Goal: Check status: Check status

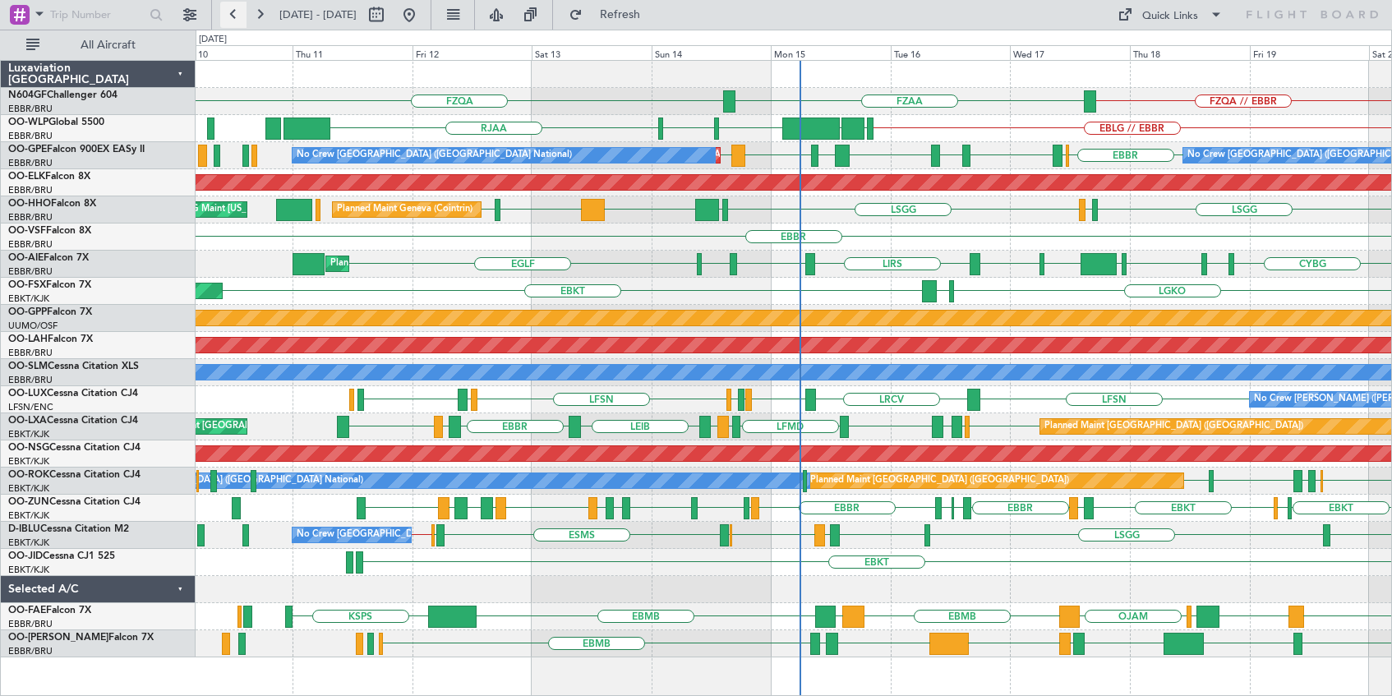
click at [230, 12] on button at bounding box center [233, 15] width 26 height 26
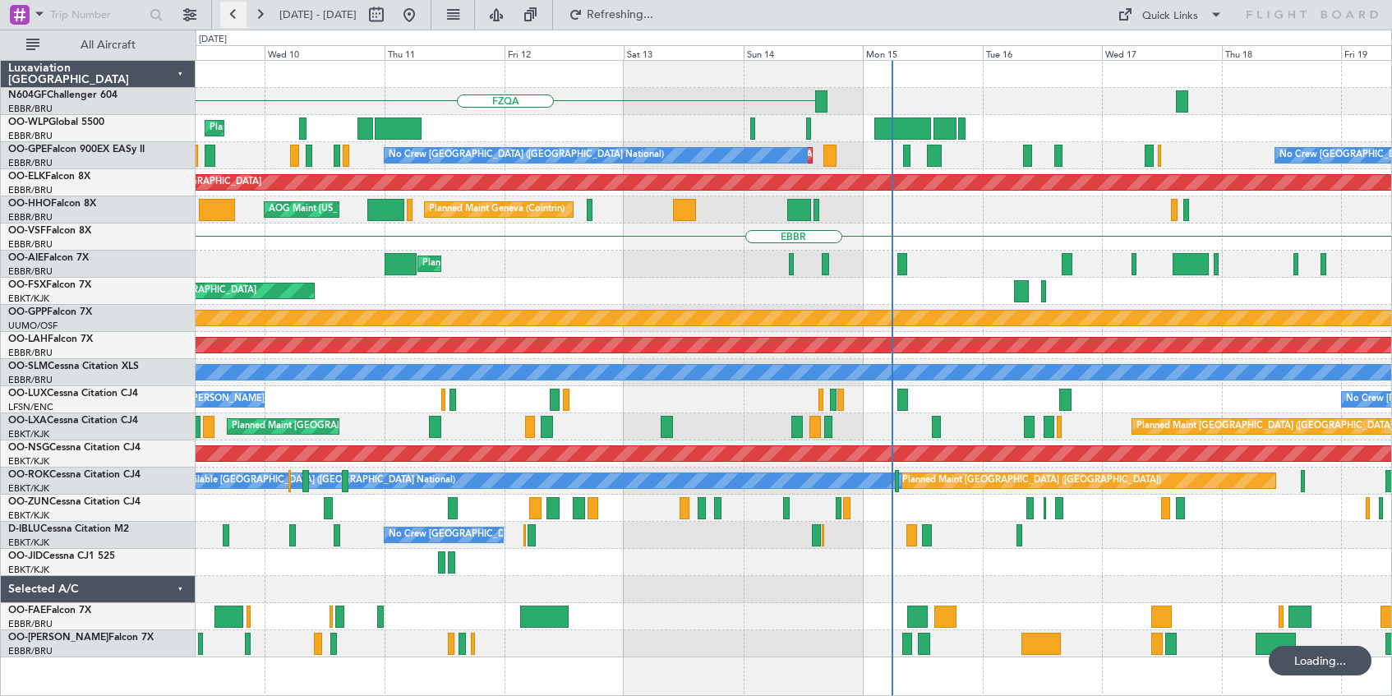
click at [230, 12] on button at bounding box center [233, 15] width 26 height 26
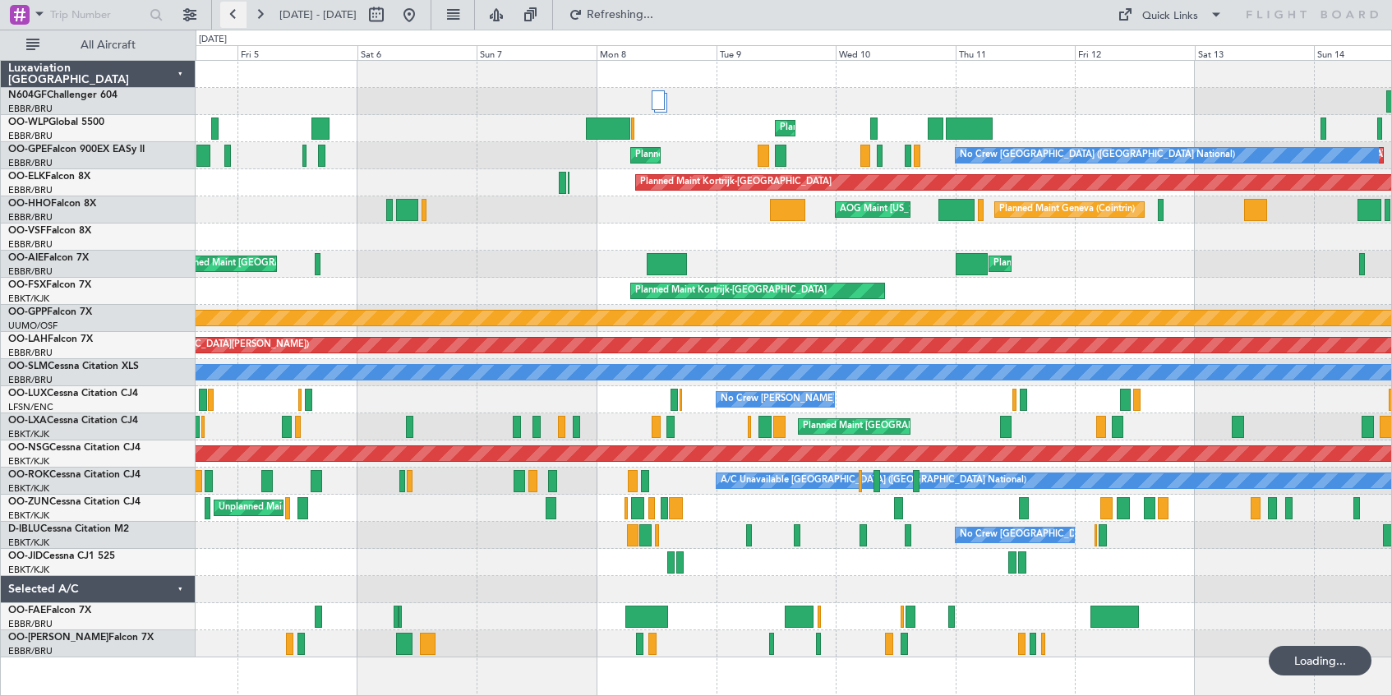
click at [230, 12] on button at bounding box center [233, 15] width 26 height 26
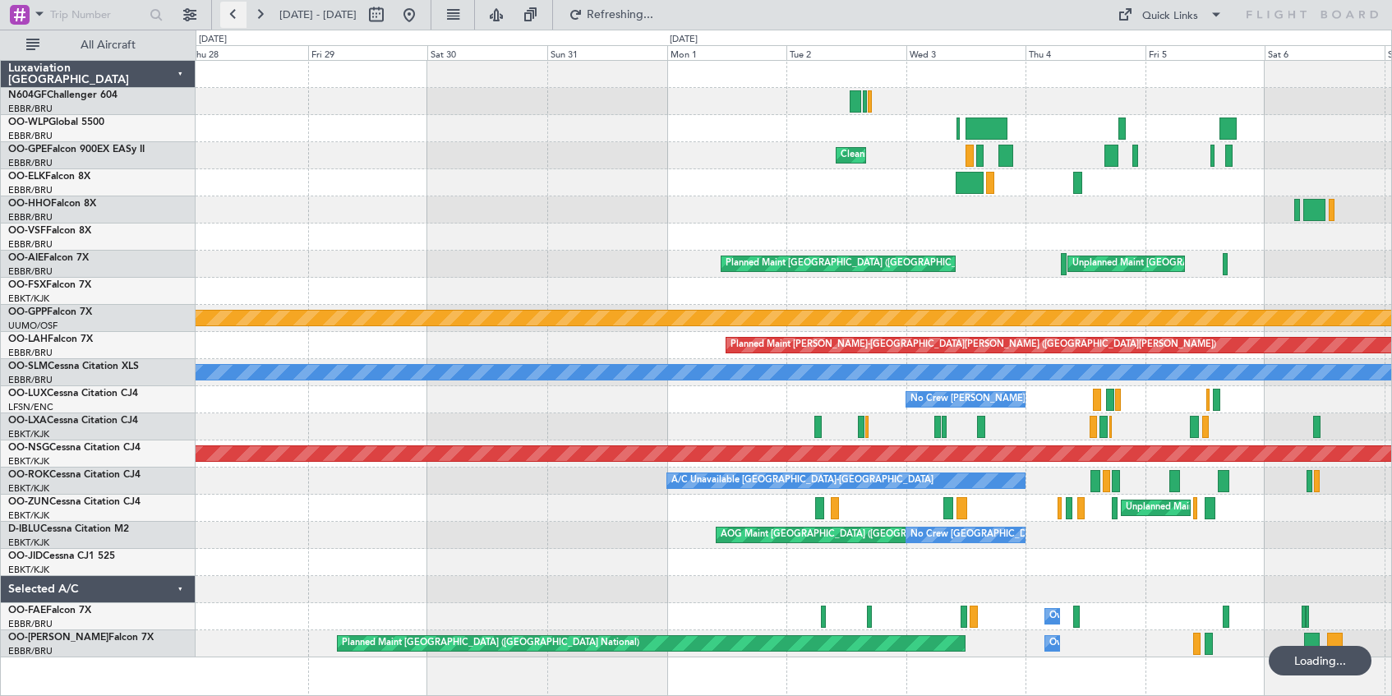
click at [230, 12] on button at bounding box center [233, 15] width 26 height 26
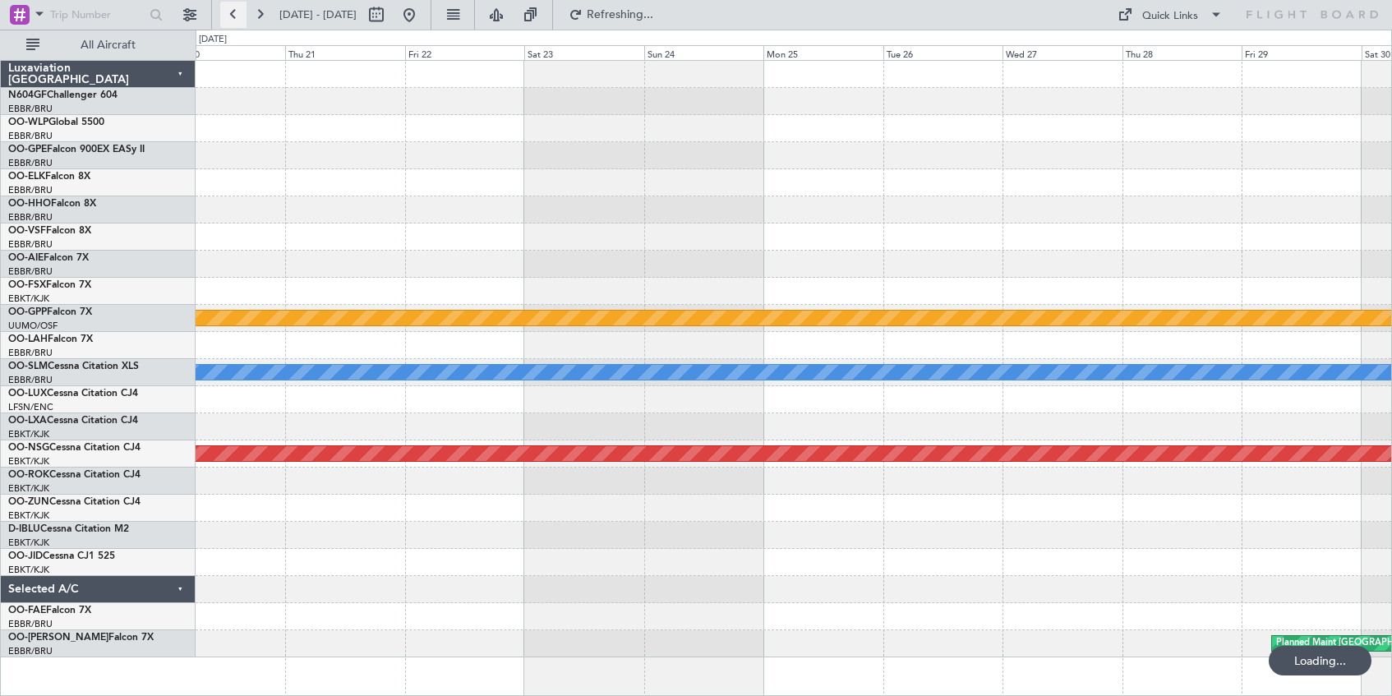
click at [230, 12] on button at bounding box center [233, 15] width 26 height 26
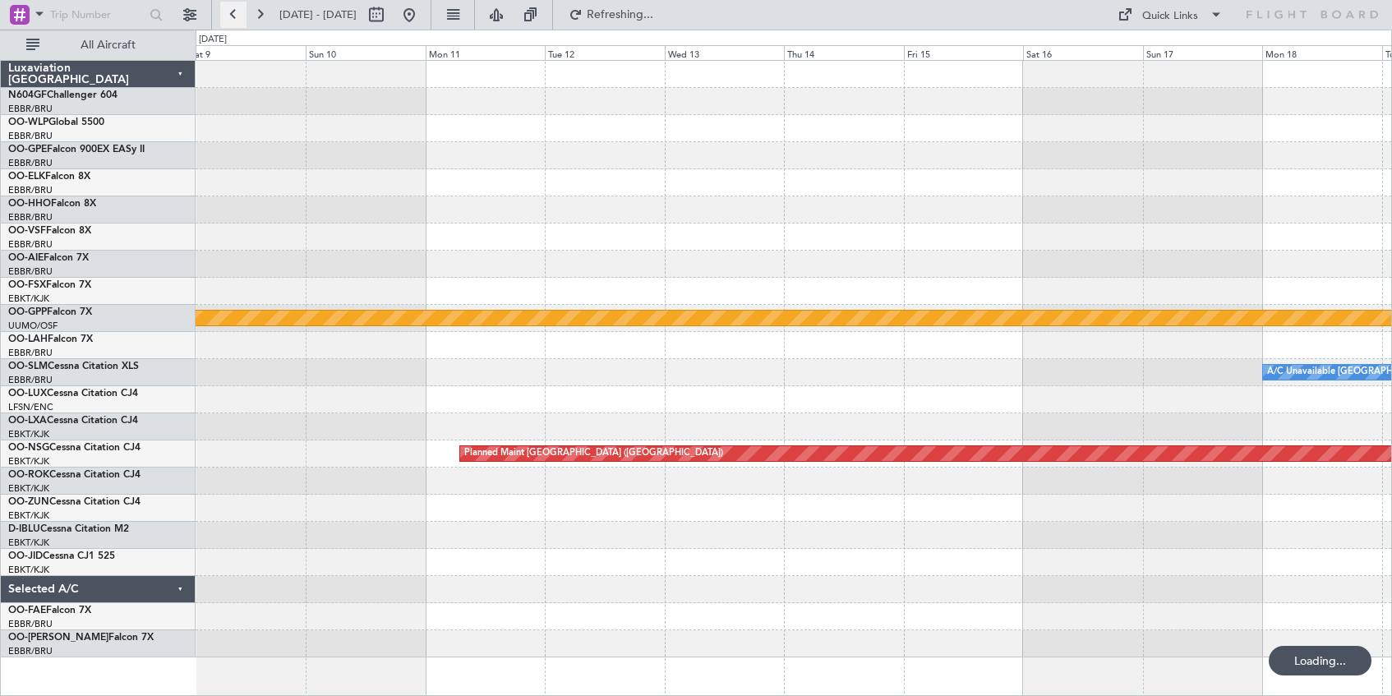
click at [230, 12] on button at bounding box center [233, 15] width 26 height 26
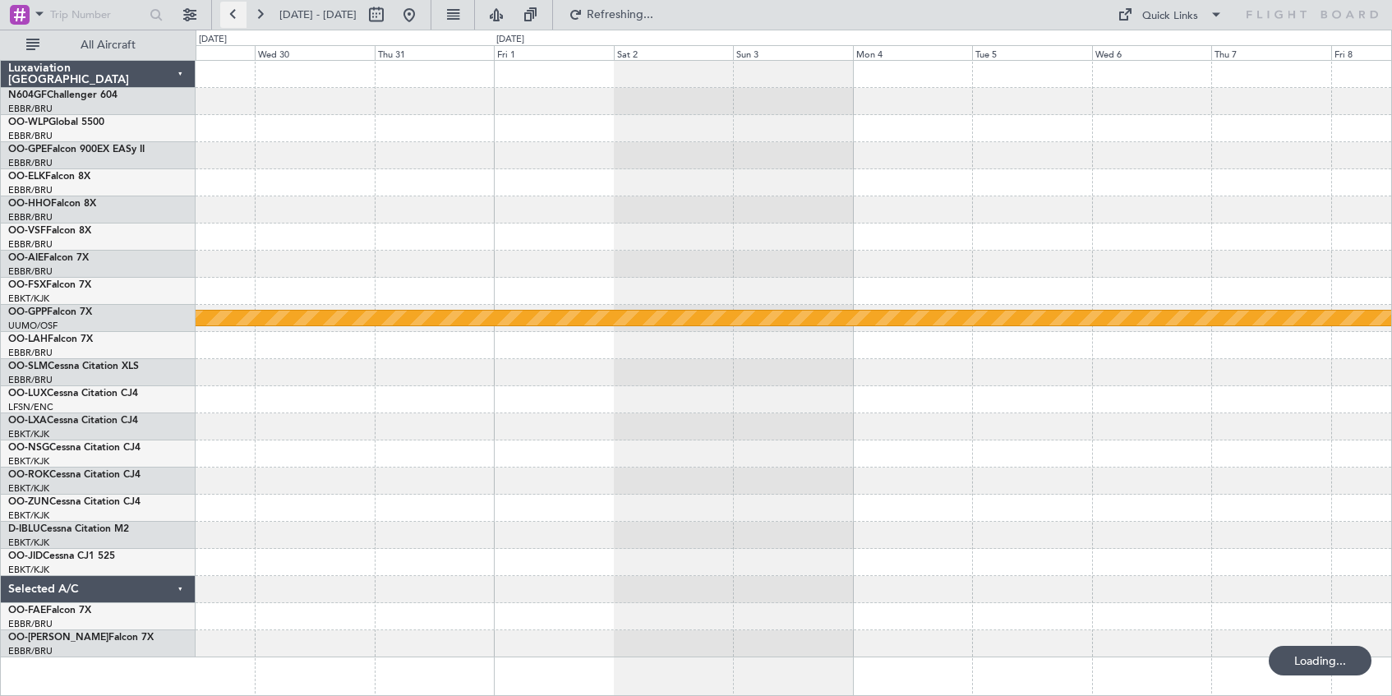
click at [230, 12] on button at bounding box center [233, 15] width 26 height 26
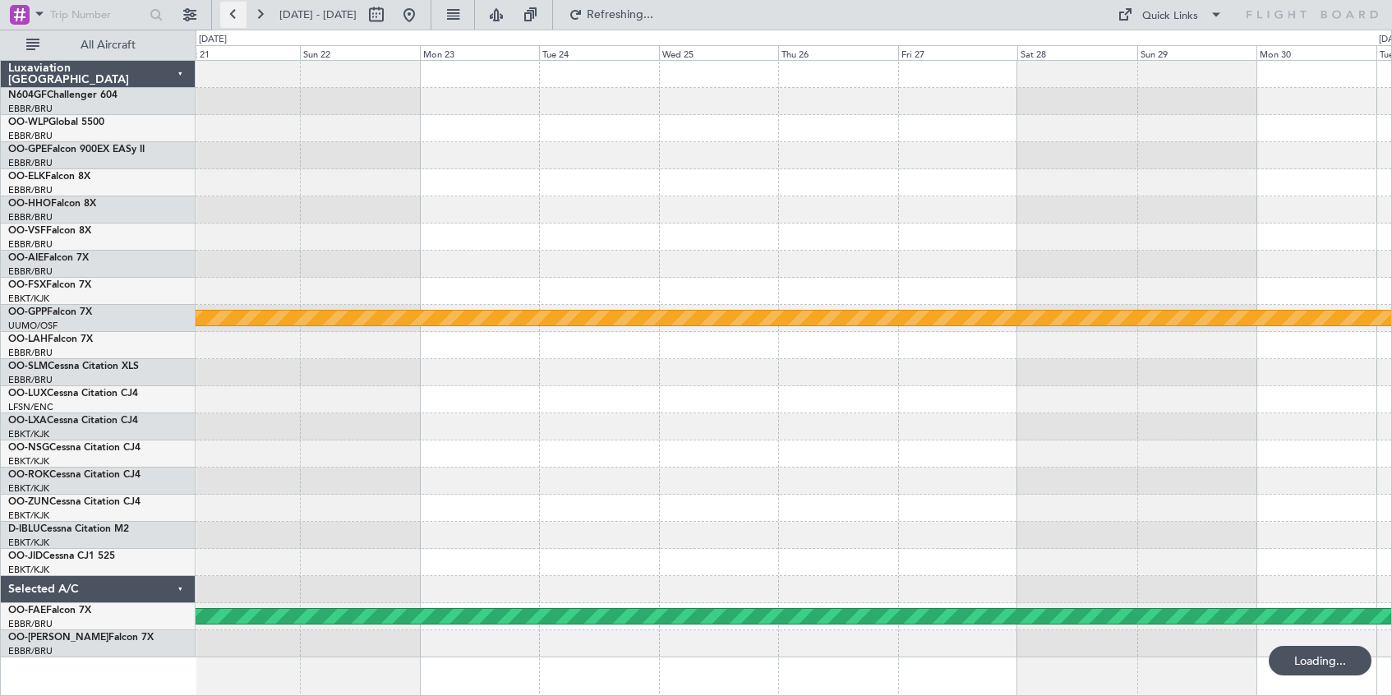
click at [230, 12] on button at bounding box center [233, 15] width 26 height 26
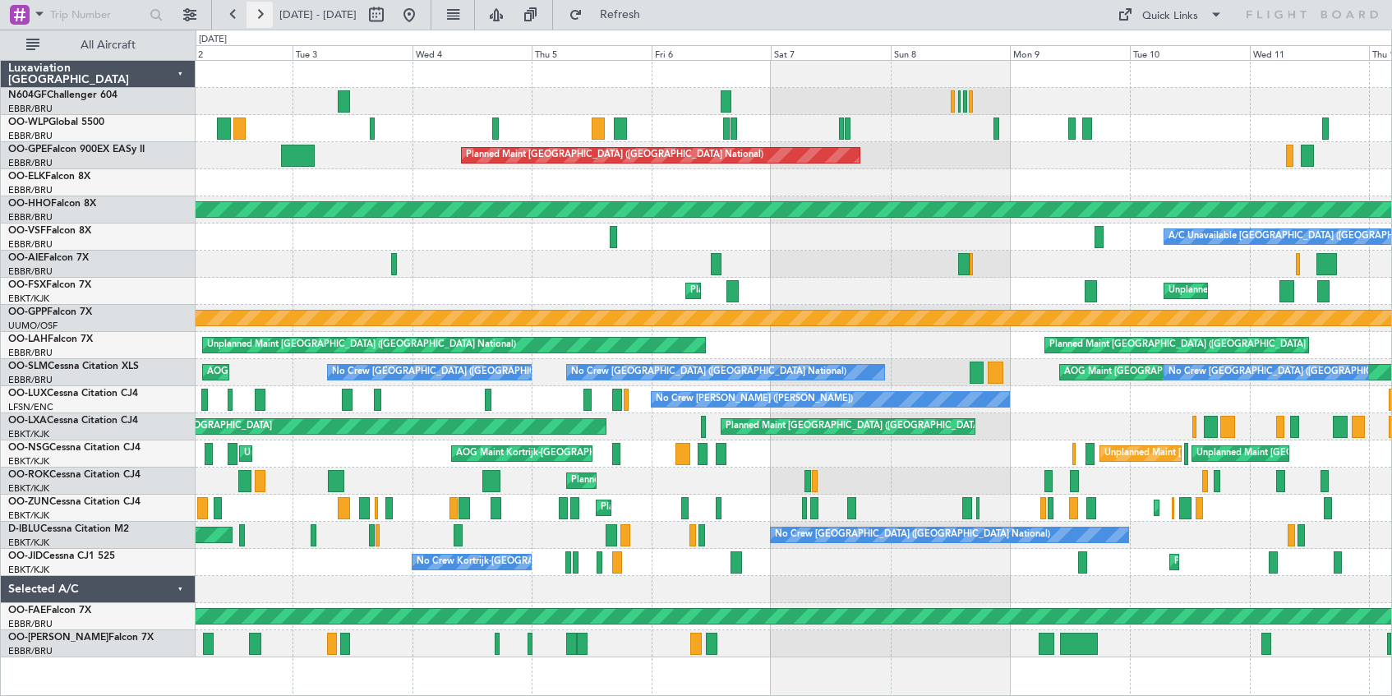
click at [262, 9] on button at bounding box center [259, 15] width 26 height 26
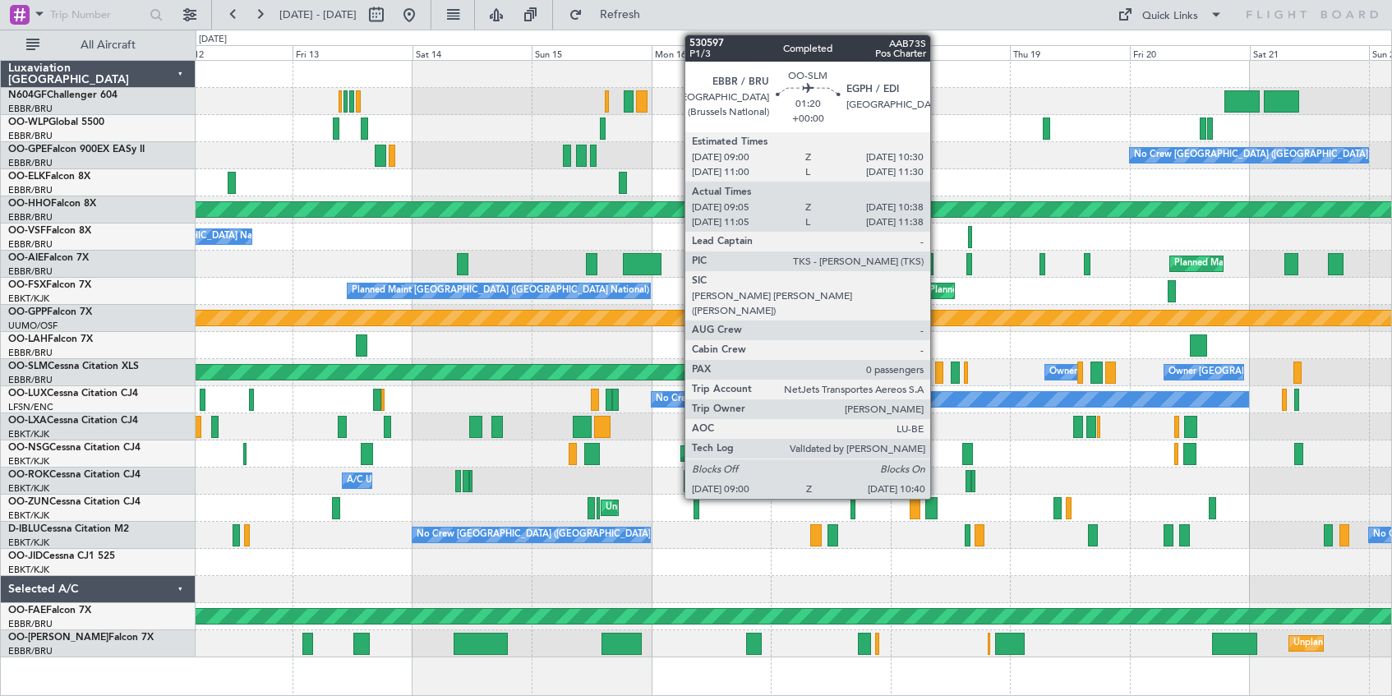
click at [937, 375] on div at bounding box center [939, 372] width 9 height 22
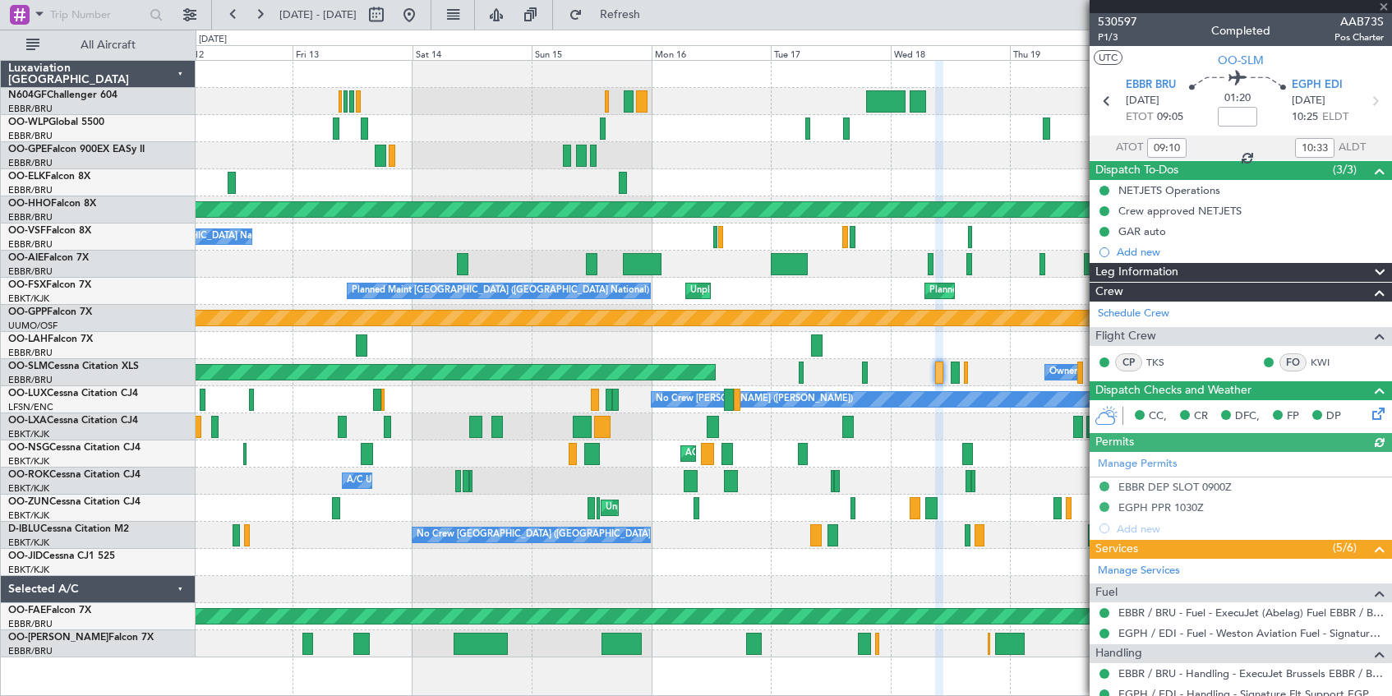
click at [1384, 9] on div at bounding box center [1240, 6] width 302 height 13
click at [1381, 7] on span at bounding box center [1383, 7] width 16 height 15
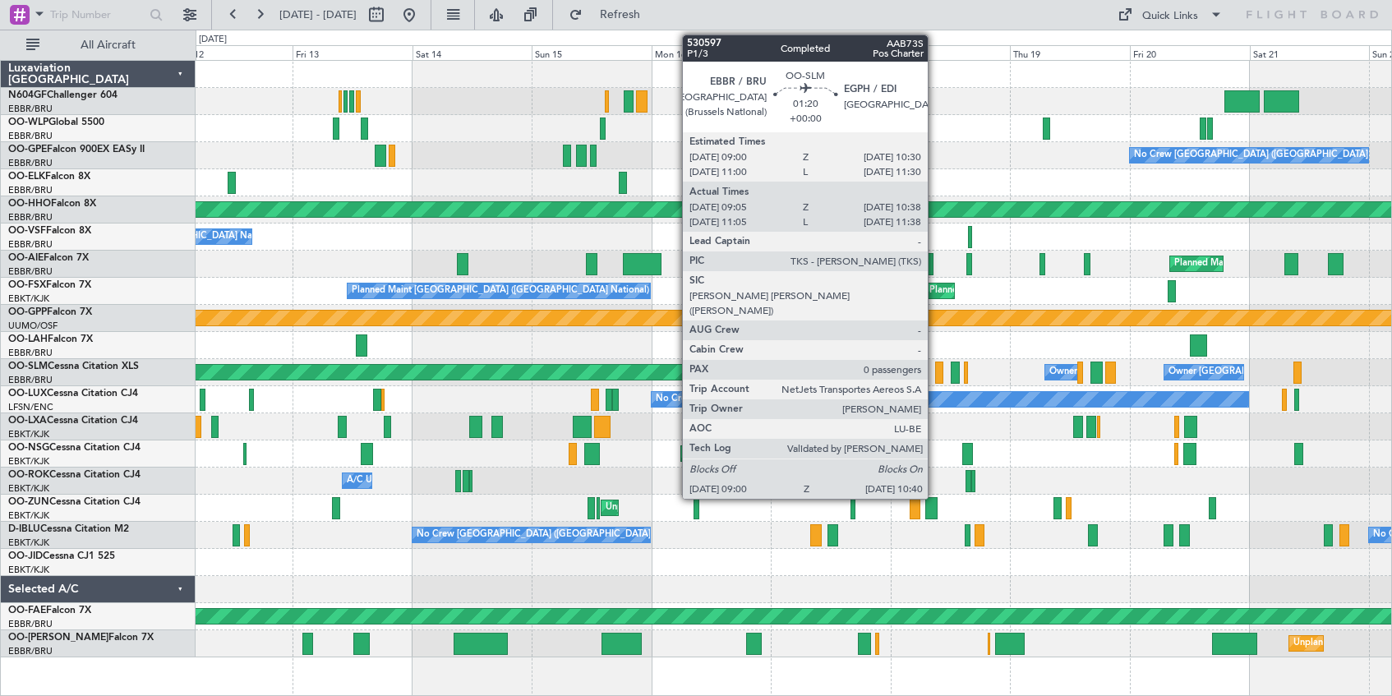
click at [935, 375] on div at bounding box center [939, 372] width 9 height 22
click at [938, 375] on div at bounding box center [939, 372] width 9 height 22
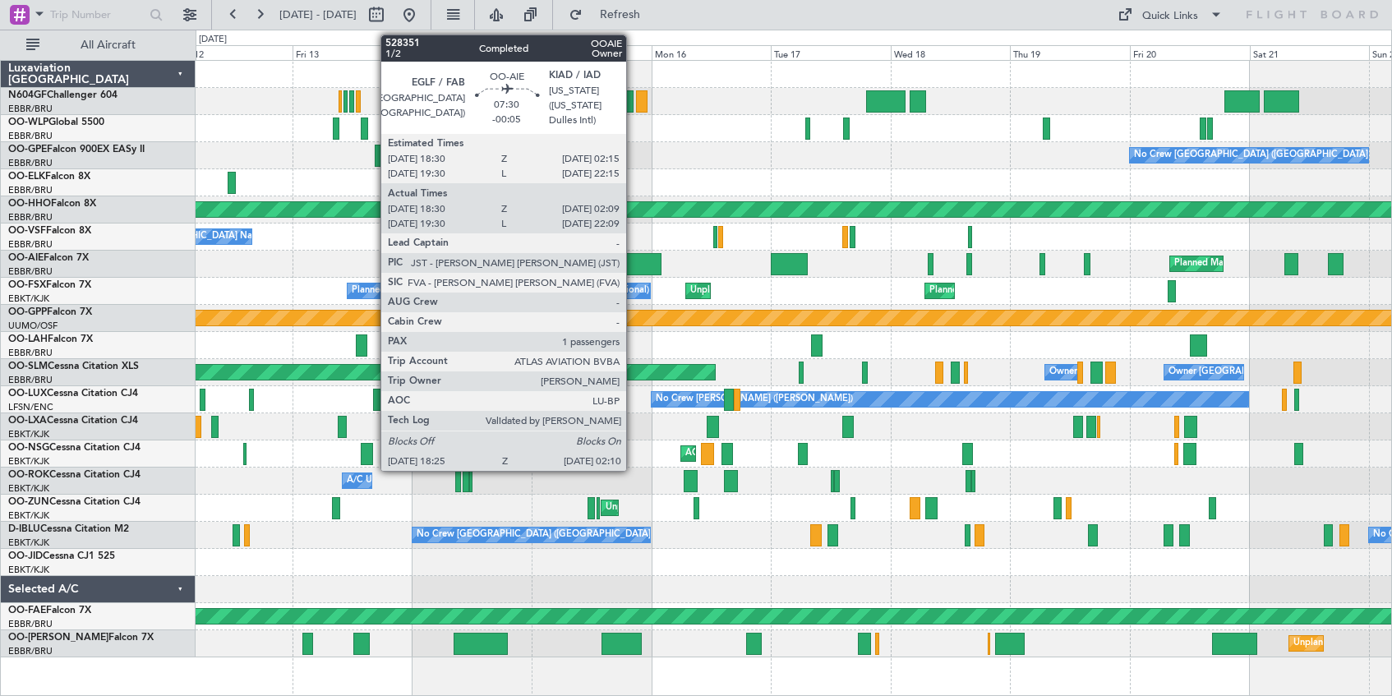
click at [633, 262] on div at bounding box center [642, 264] width 39 height 22
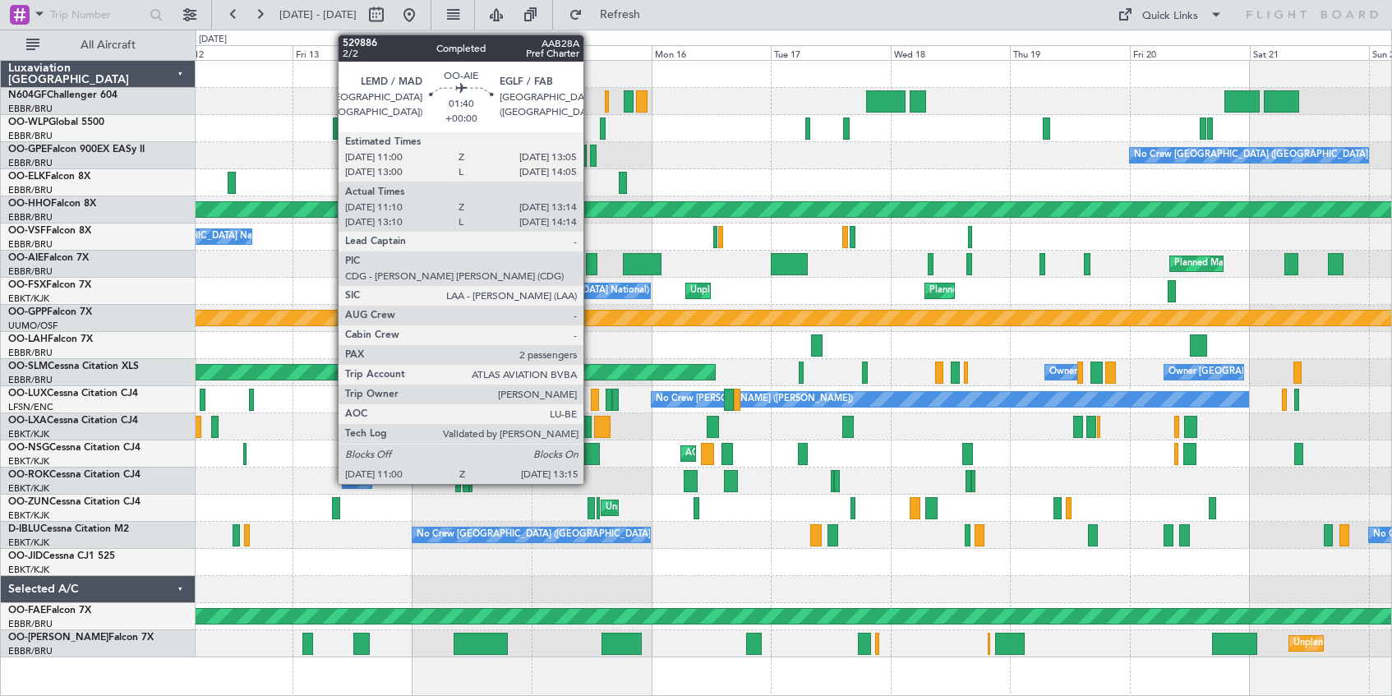
click at [591, 266] on div at bounding box center [592, 264] width 12 height 22
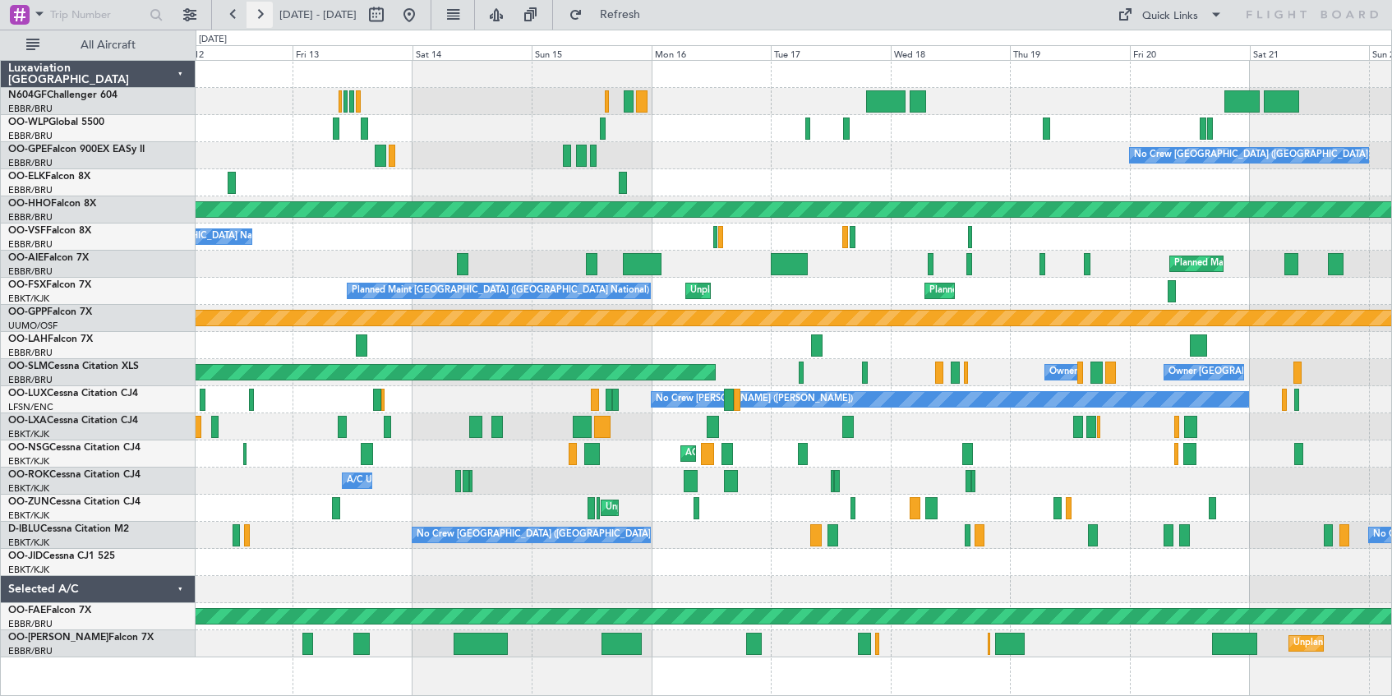
click at [260, 15] on button at bounding box center [259, 15] width 26 height 26
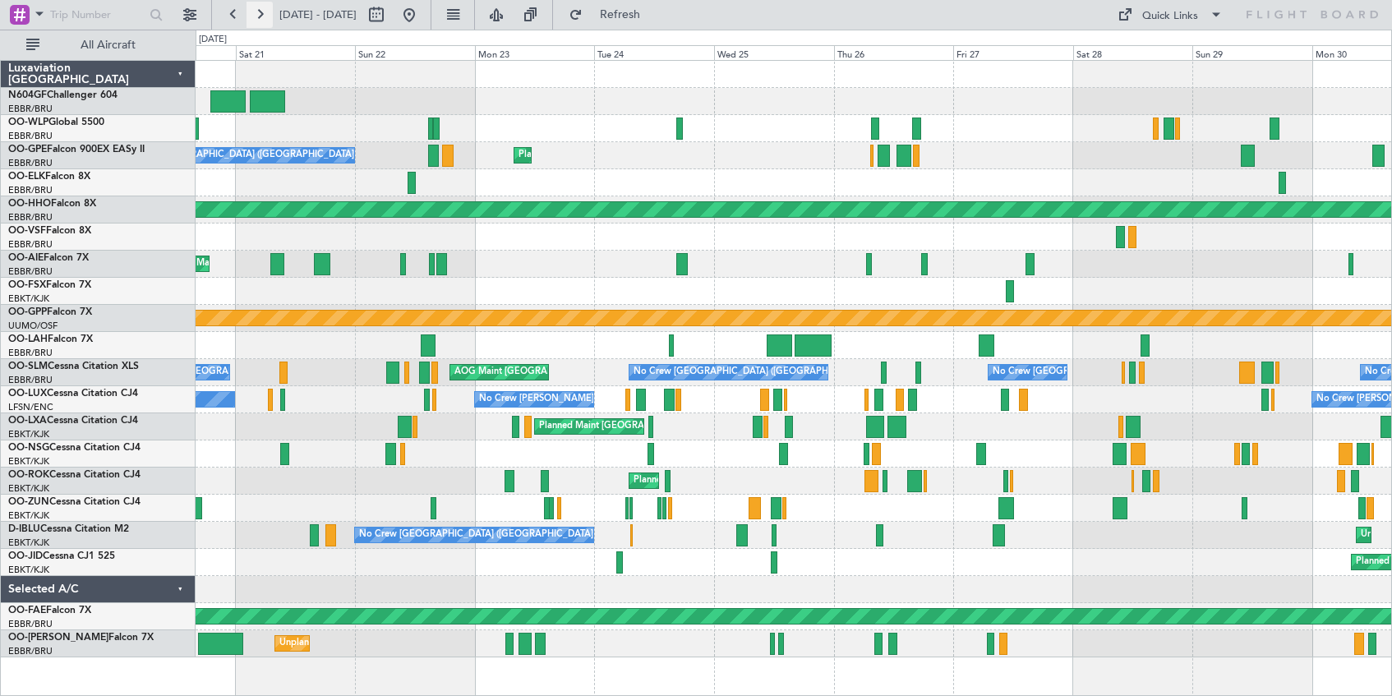
click at [260, 15] on button at bounding box center [259, 15] width 26 height 26
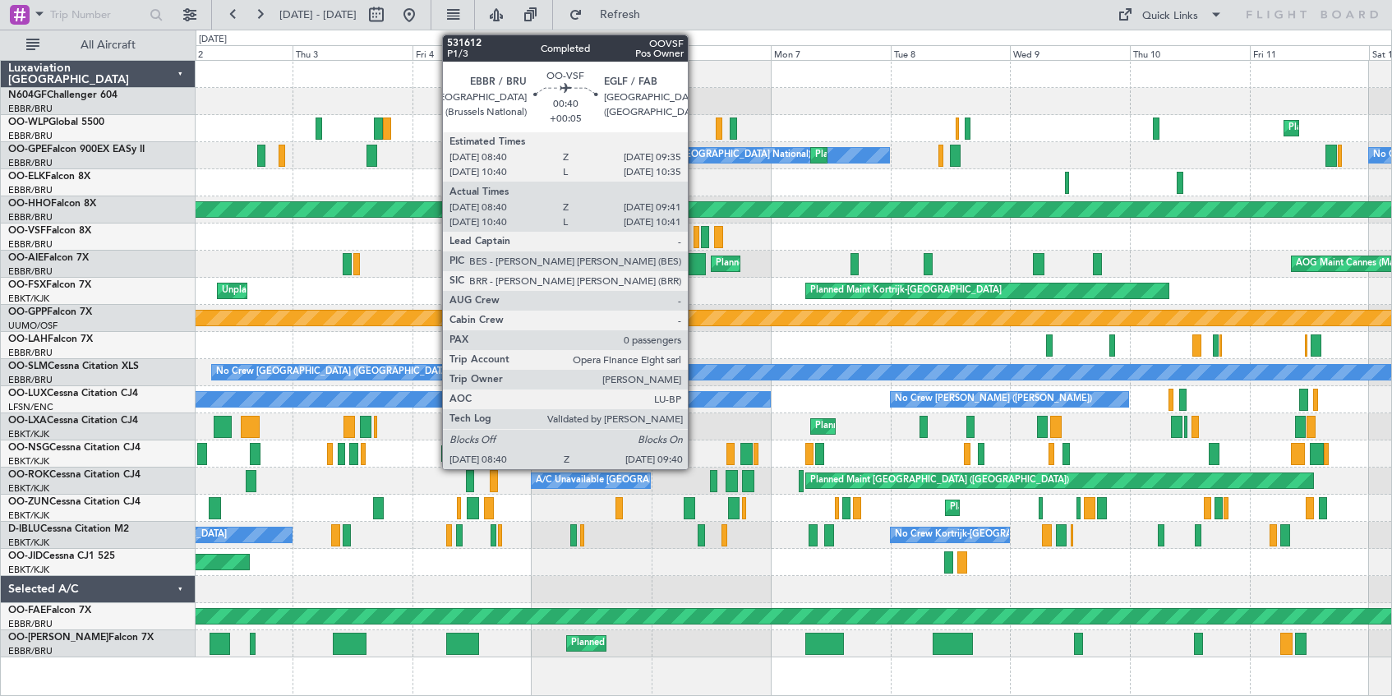
click at [695, 242] on div at bounding box center [696, 237] width 6 height 22
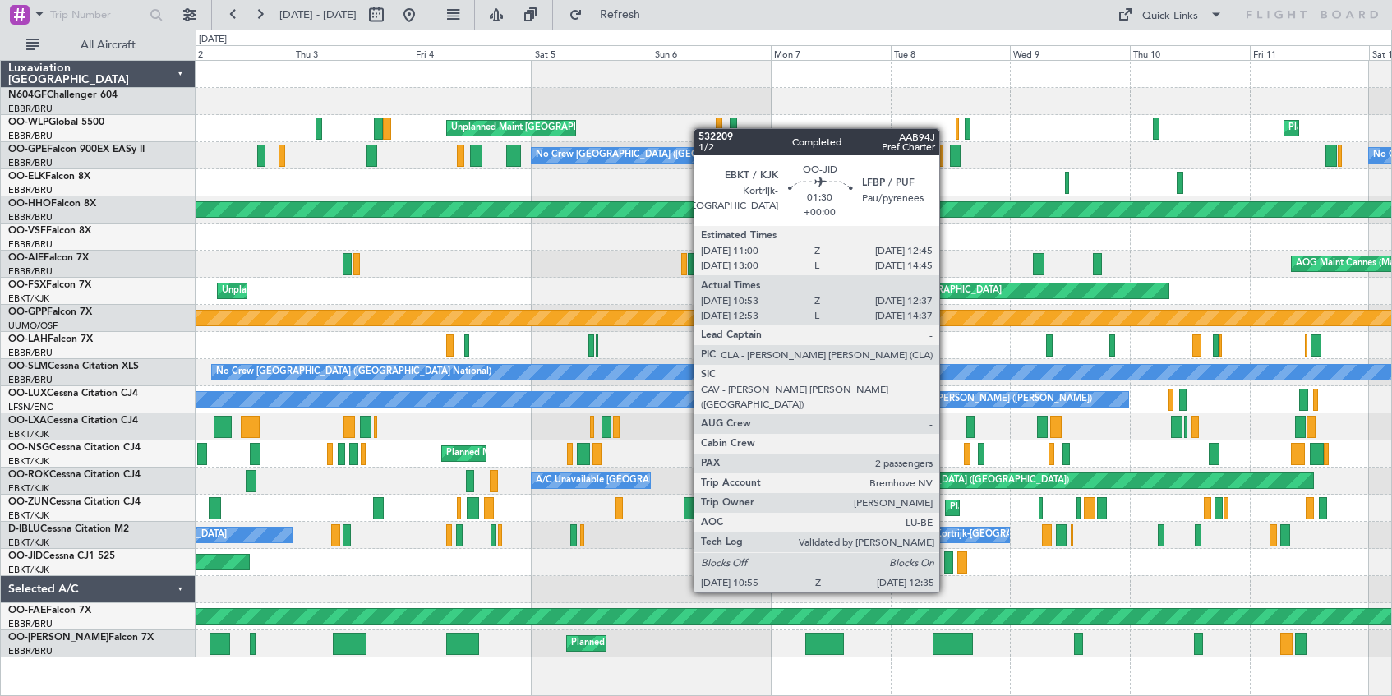
click at [946, 561] on div at bounding box center [948, 562] width 9 height 22
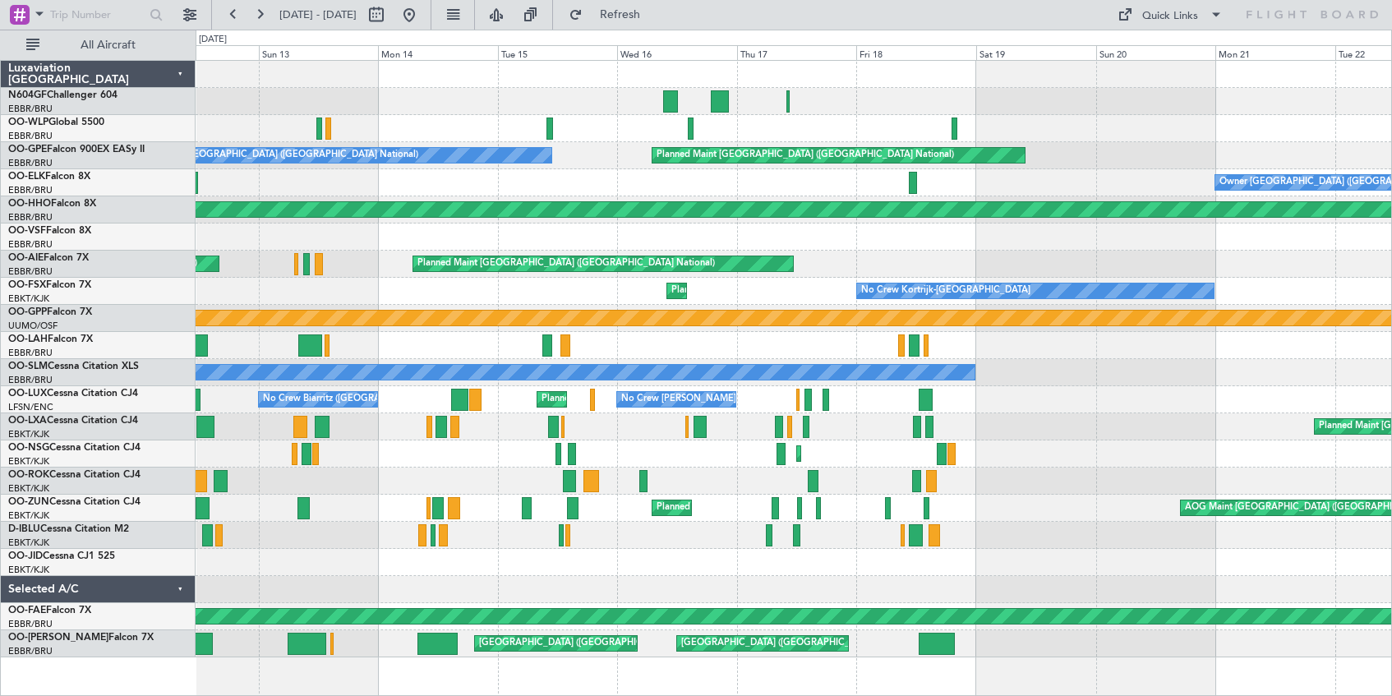
click at [0, 99] on html "[DATE] - [DATE] Refresh Quick Links All Aircraft Planned Maint Liege Planned Ma…" at bounding box center [696, 348] width 1392 height 696
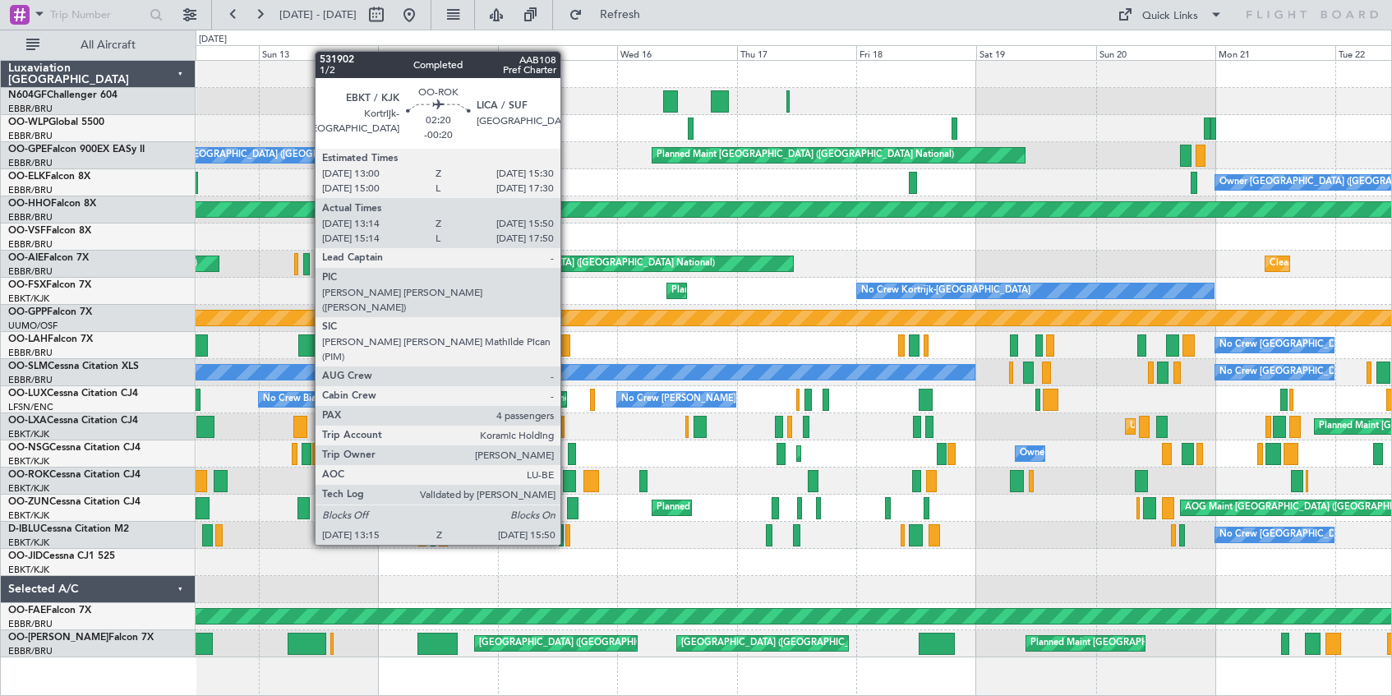
click at [568, 484] on div at bounding box center [569, 481] width 13 height 22
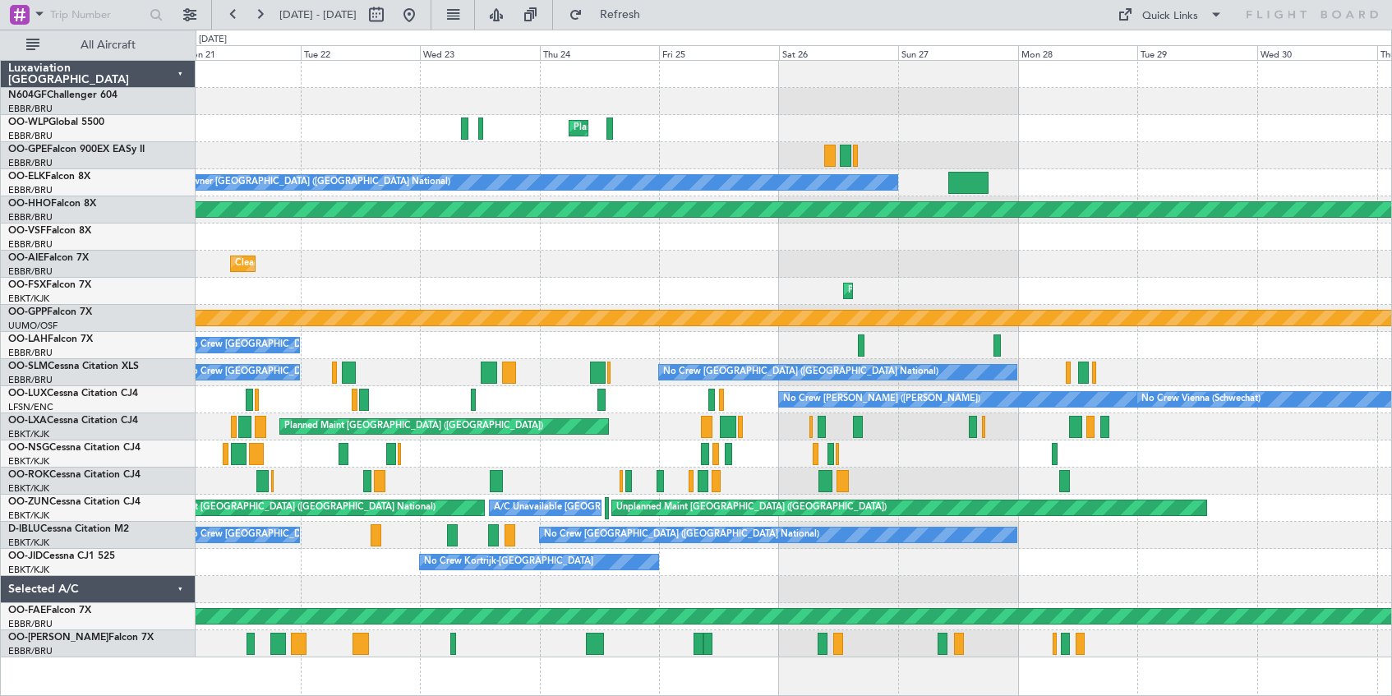
click at [153, 140] on div "Planned Maint Milan (Linate) Planned Maint [GEOGRAPHIC_DATA] ([GEOGRAPHIC_DATA]…" at bounding box center [696, 363] width 1392 height 666
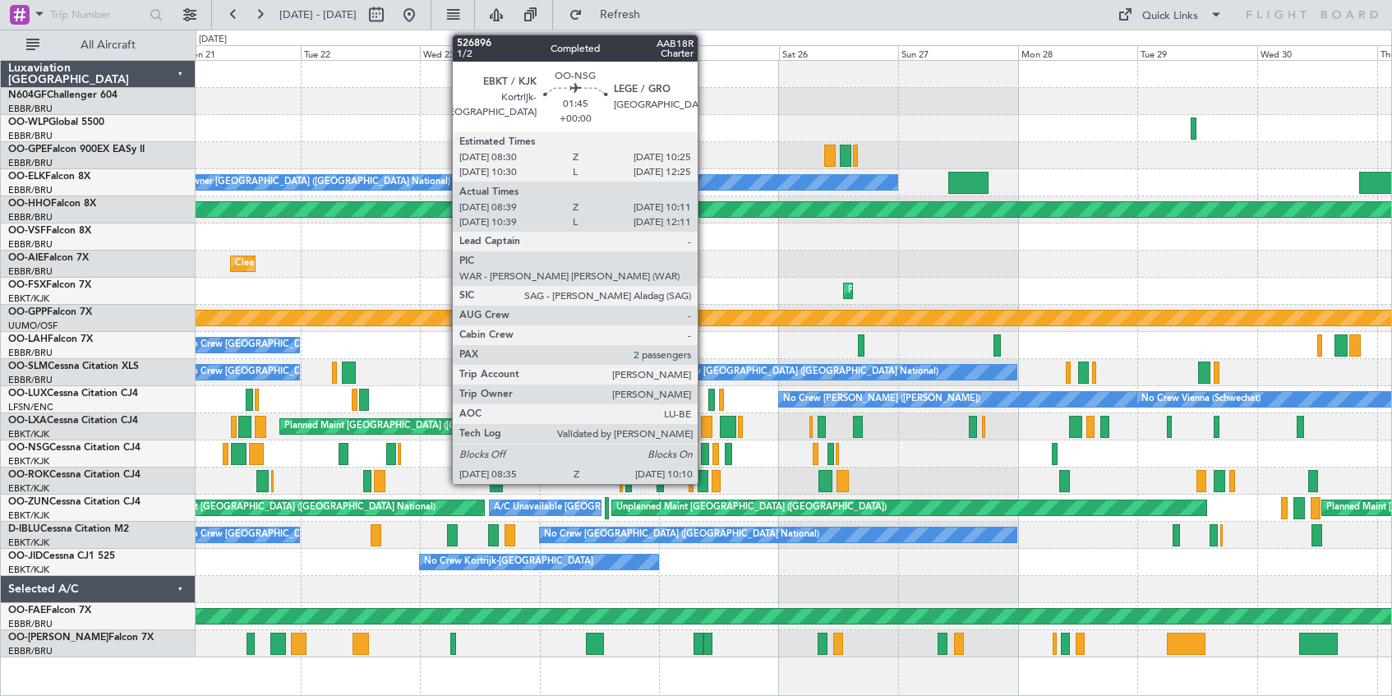
click at [705, 454] on div at bounding box center [705, 454] width 8 height 22
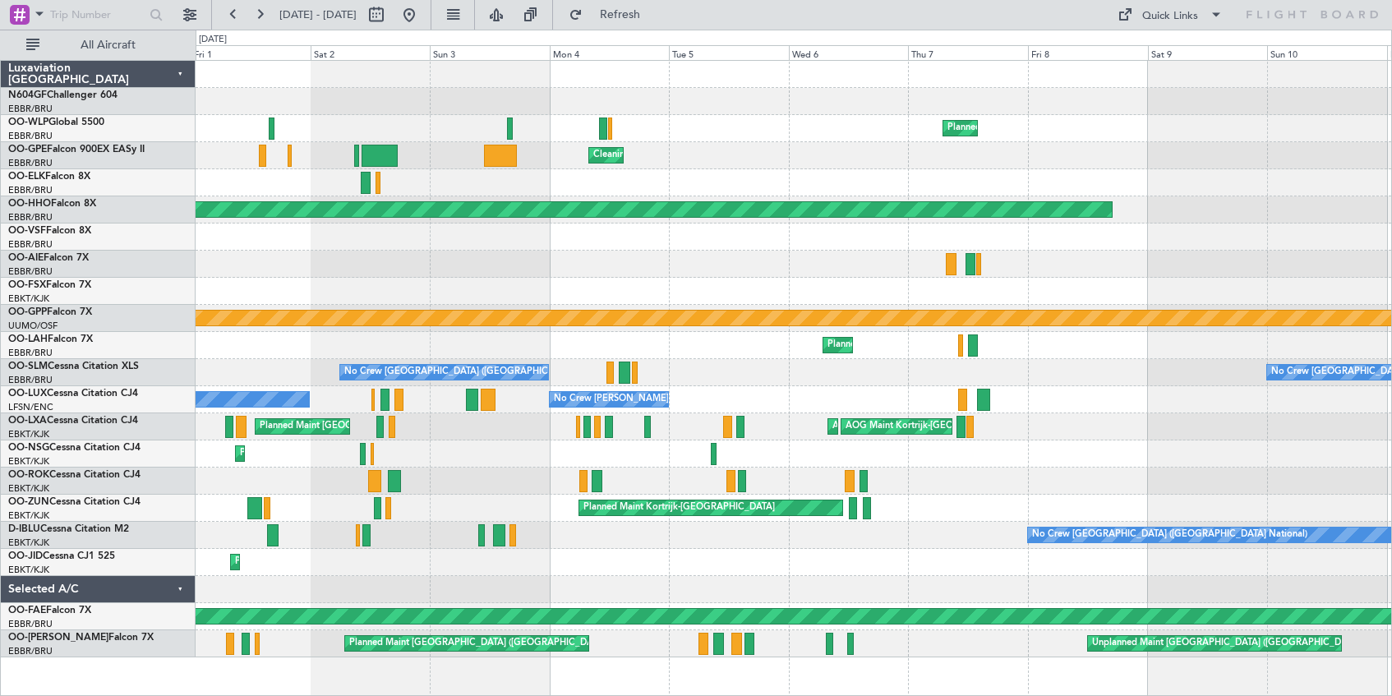
click at [0, 94] on html "[DATE] - [DATE] Refresh Quick Links All Aircraft Planned Maint Milan ([GEOGRAPH…" at bounding box center [696, 348] width 1392 height 696
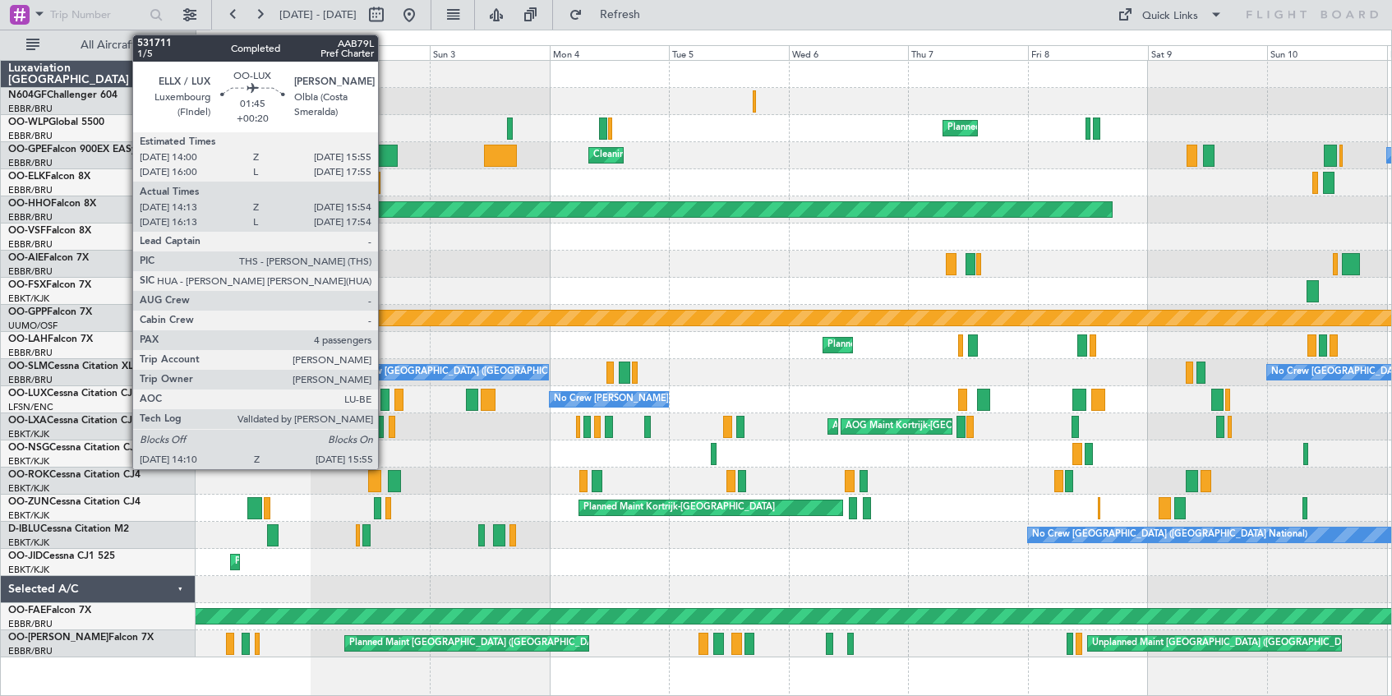
click at [385, 404] on div at bounding box center [384, 400] width 9 height 22
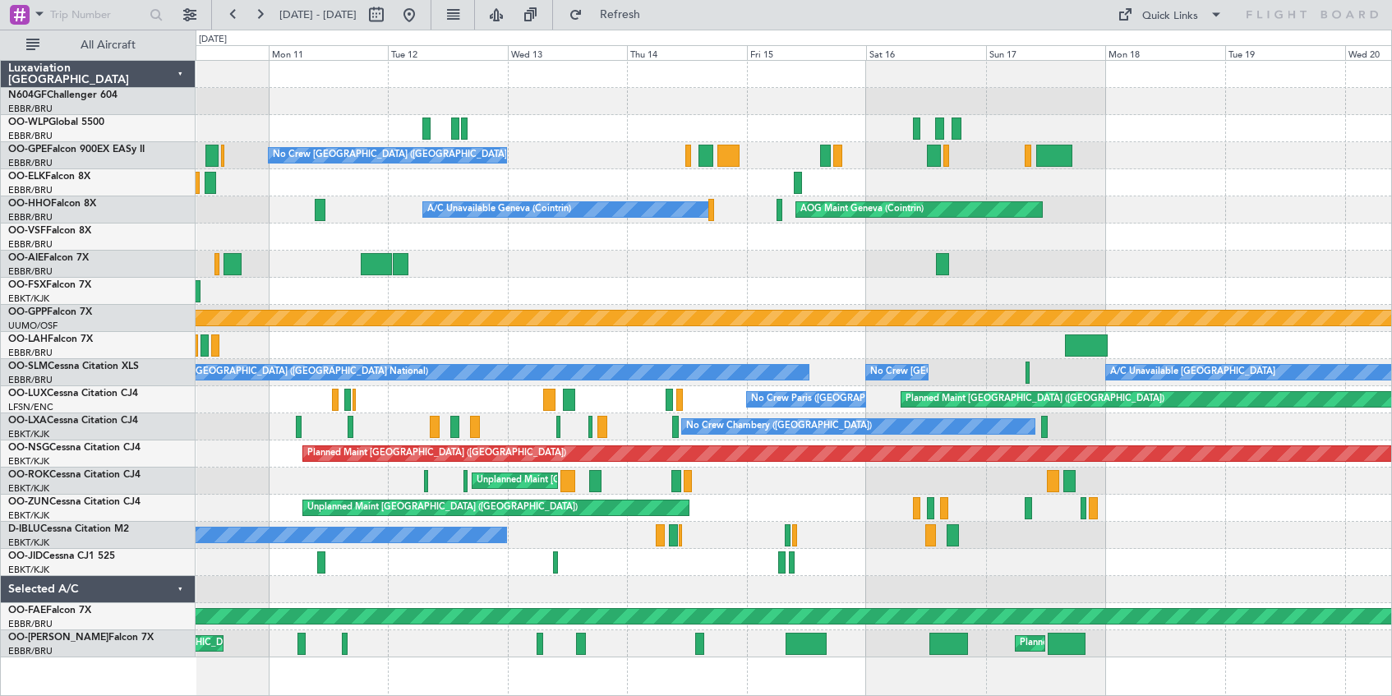
click at [0, 90] on html "[DATE] - [DATE] Refresh Quick Links All Aircraft Planned Maint [GEOGRAPHIC_DATA…" at bounding box center [696, 348] width 1392 height 696
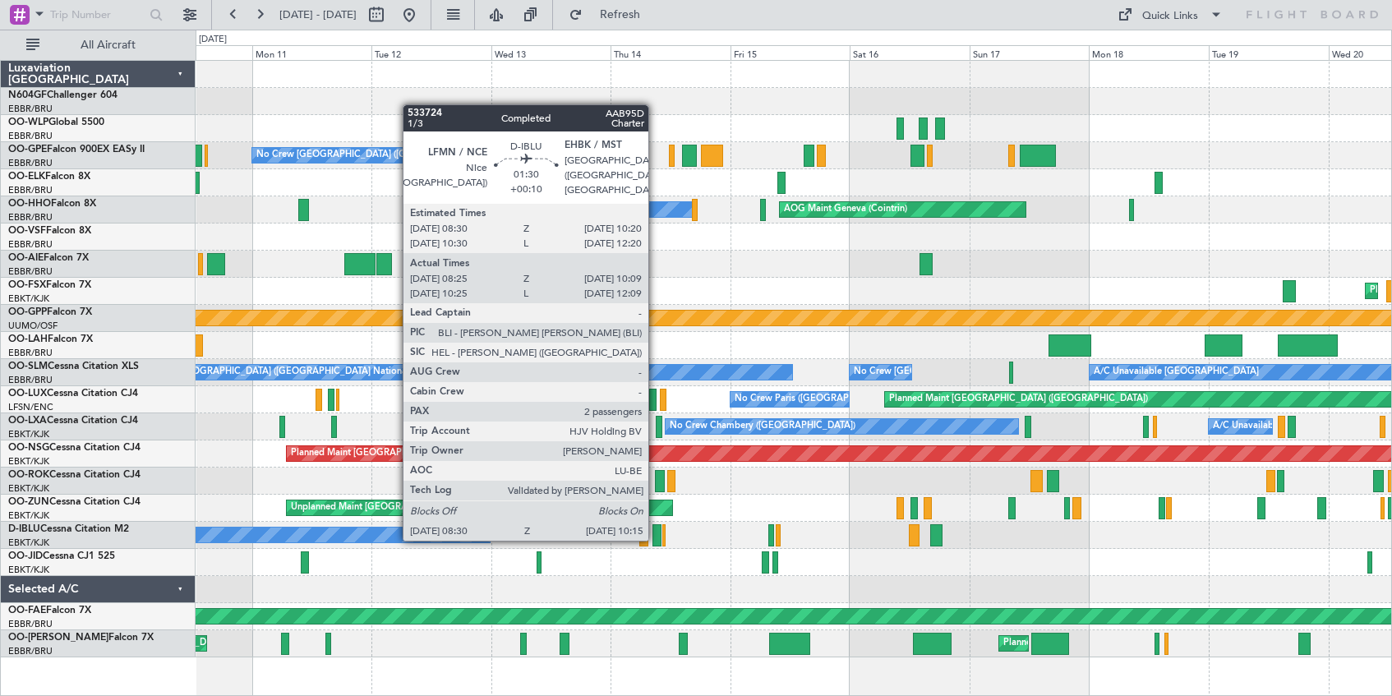
click at [656, 539] on div at bounding box center [656, 535] width 9 height 22
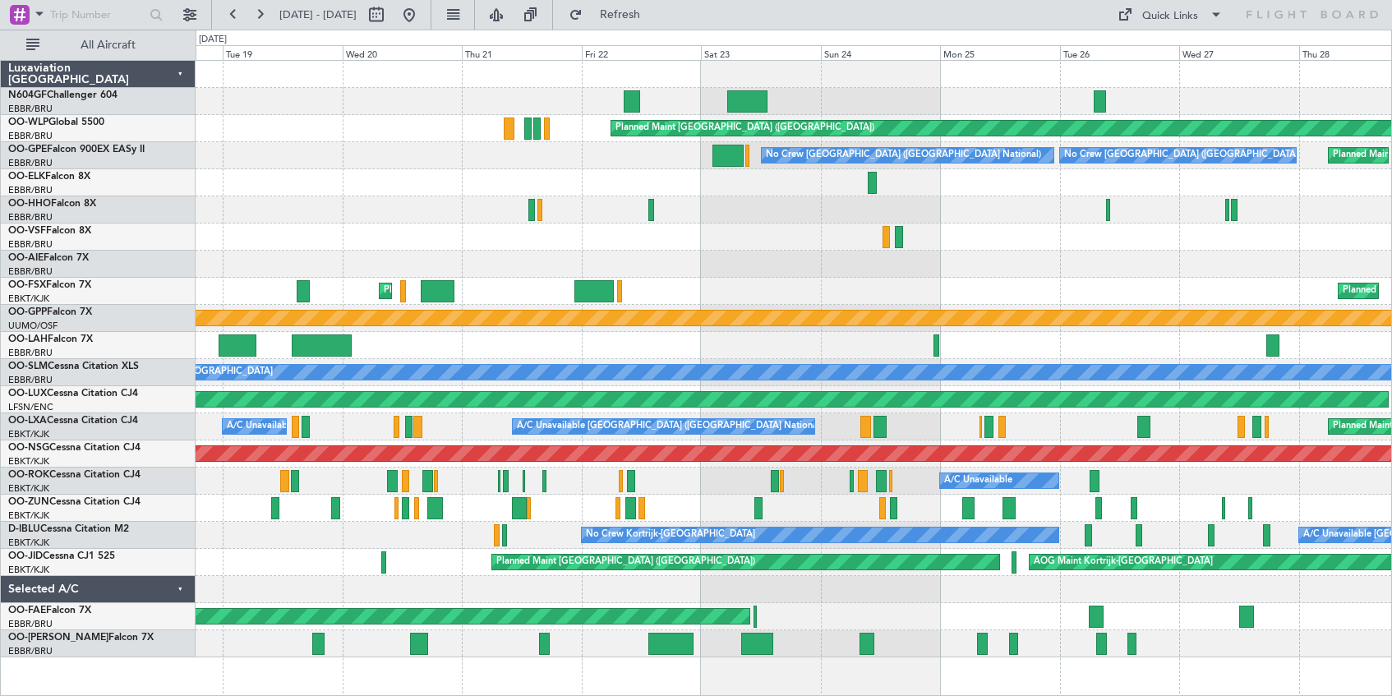
click at [265, 113] on div at bounding box center [793, 101] width 1195 height 27
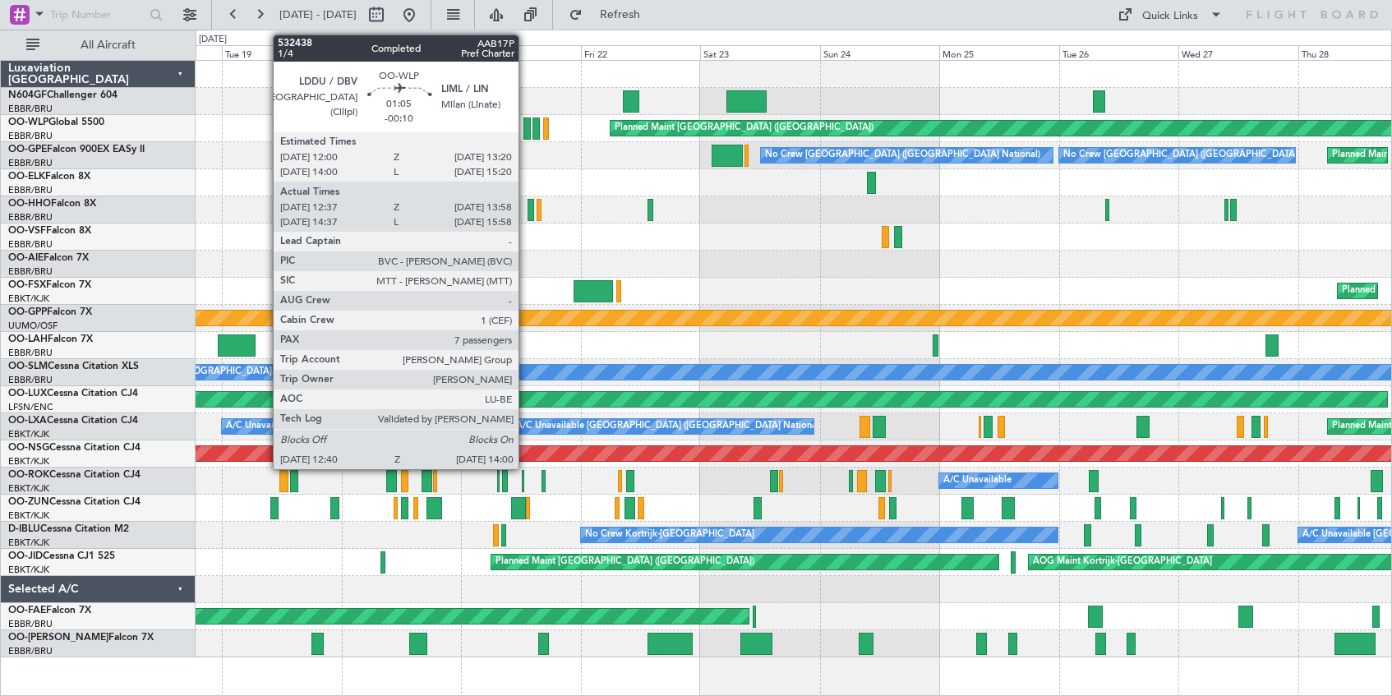
click at [526, 131] on div at bounding box center [526, 128] width 7 height 22
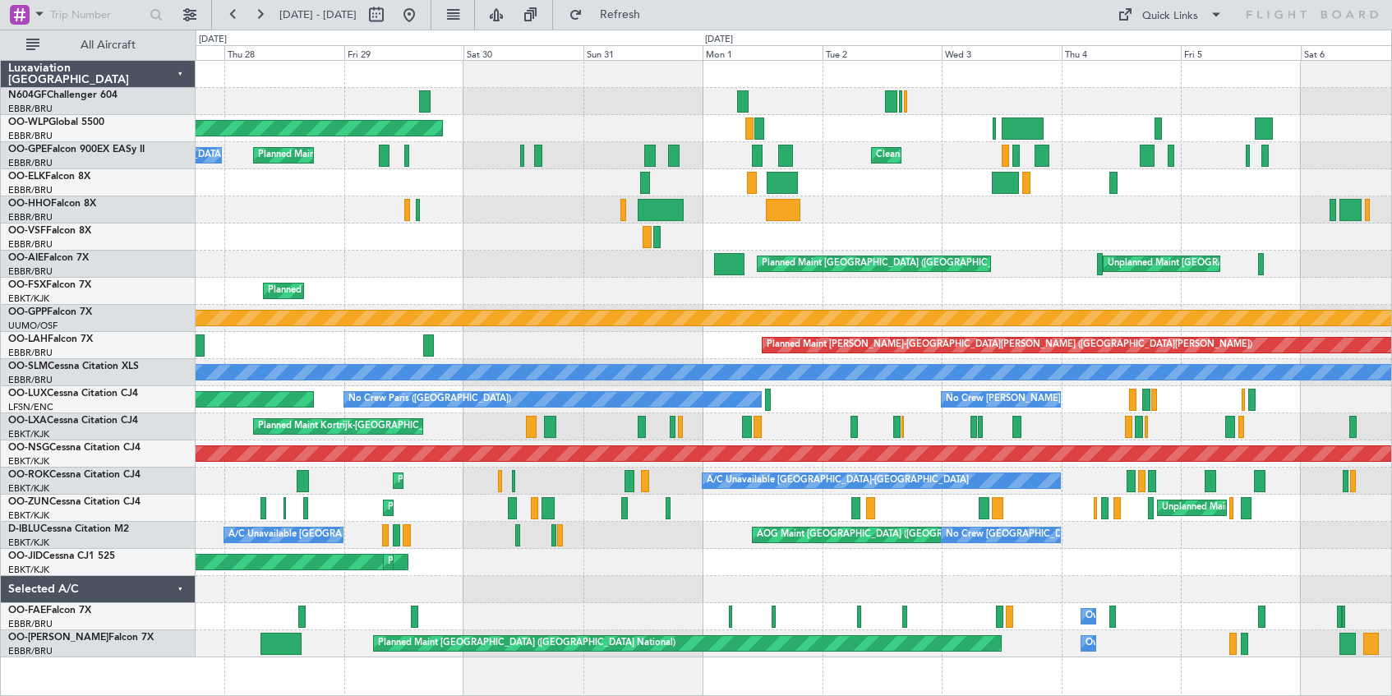
click at [49, 74] on div "Planned Maint [GEOGRAPHIC_DATA] ([GEOGRAPHIC_DATA]) No Crew [GEOGRAPHIC_DATA] (…" at bounding box center [696, 363] width 1392 height 666
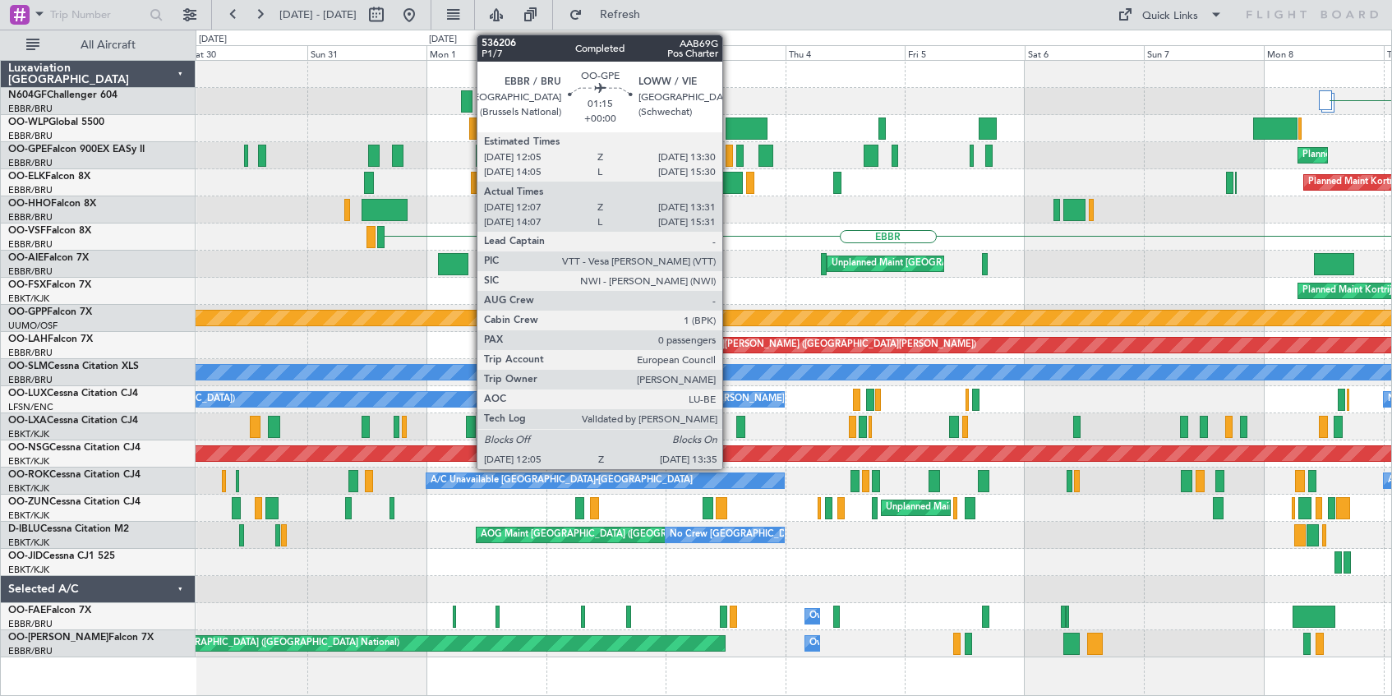
click at [730, 157] on div at bounding box center [729, 156] width 8 height 22
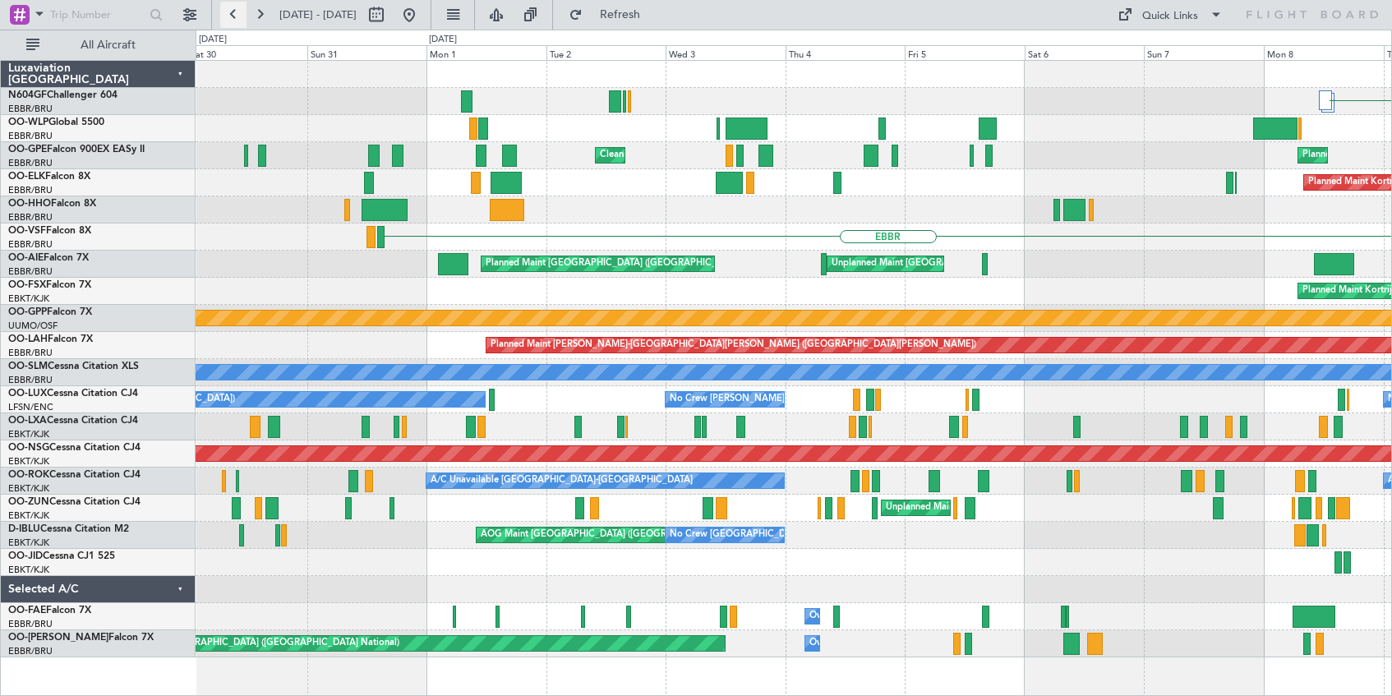
click at [230, 21] on button at bounding box center [233, 15] width 26 height 26
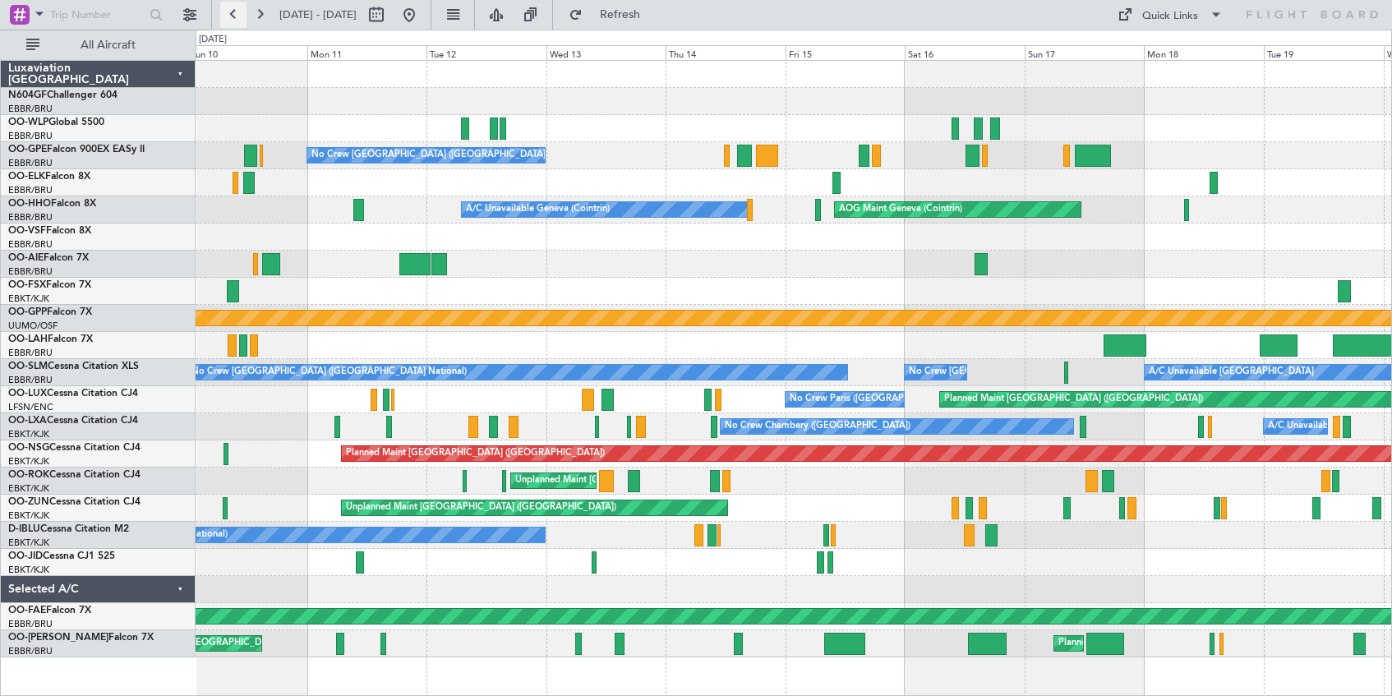
click at [230, 21] on button at bounding box center [233, 15] width 26 height 26
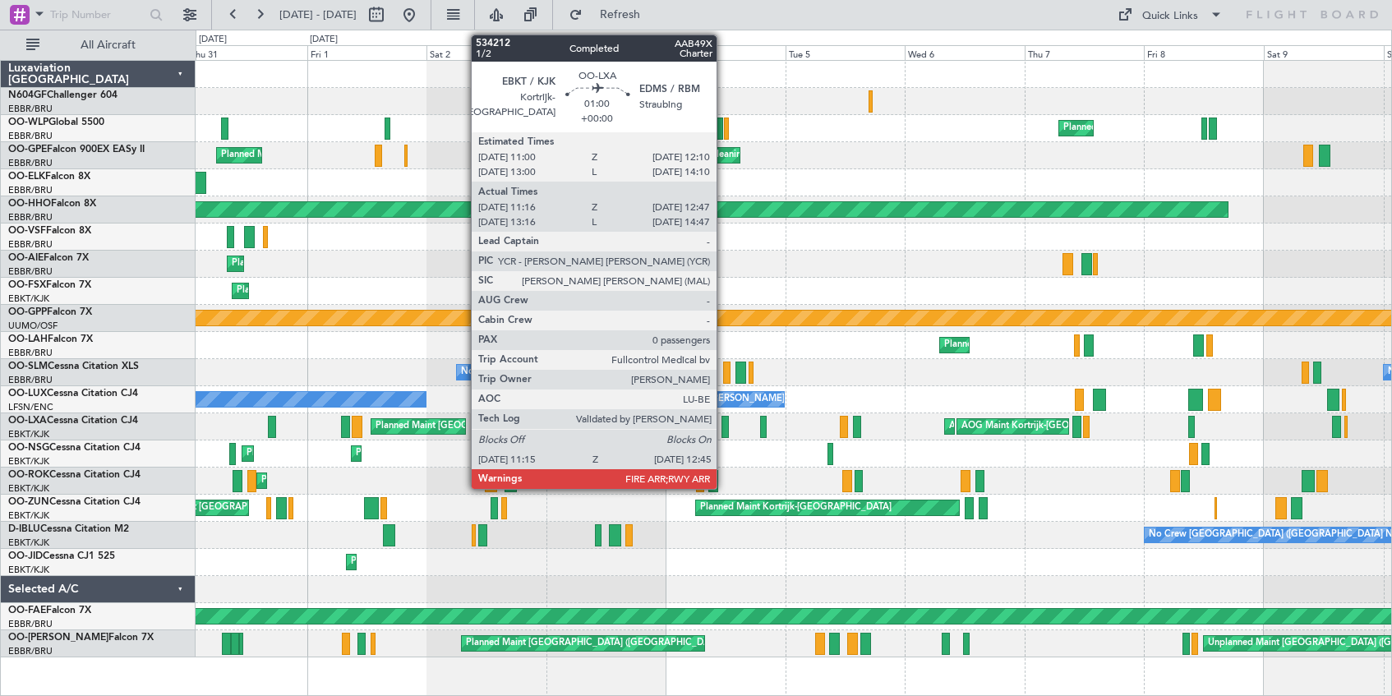
click at [724, 430] on div at bounding box center [725, 427] width 8 height 22
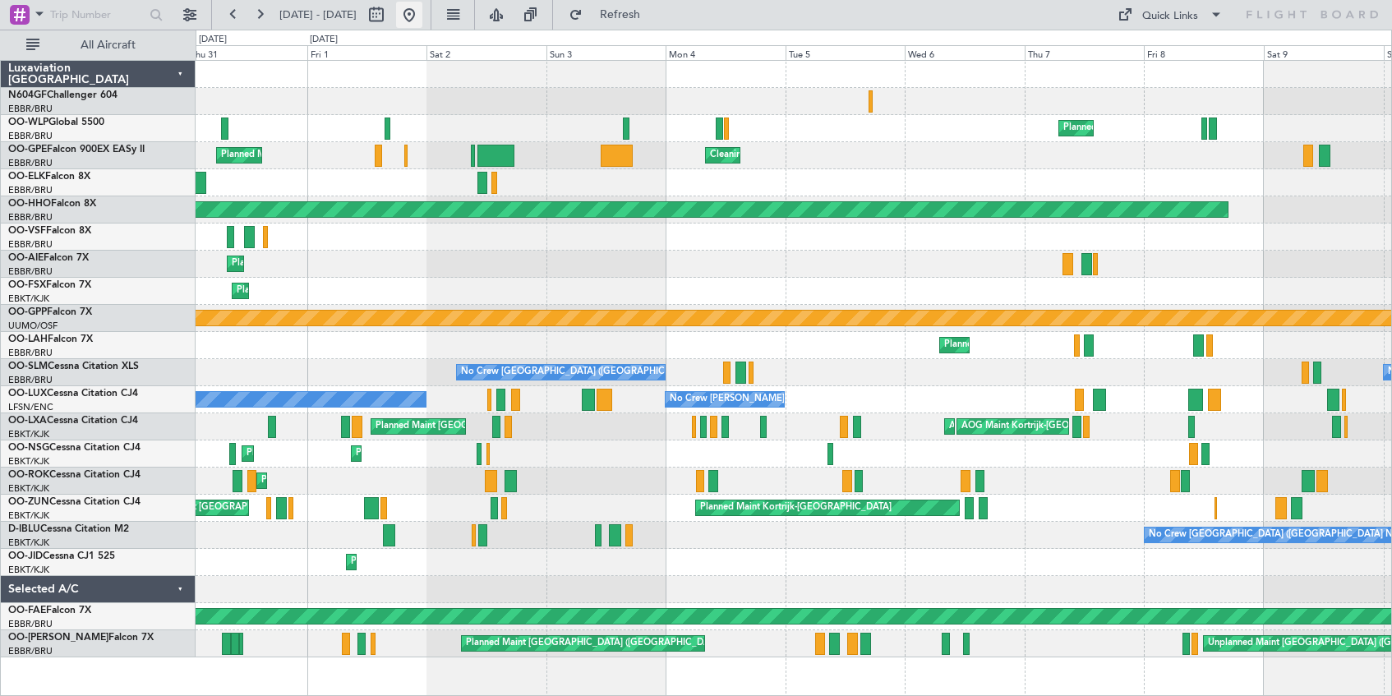
click at [422, 11] on button at bounding box center [409, 15] width 26 height 26
